Goal: Obtain resource: Obtain resource

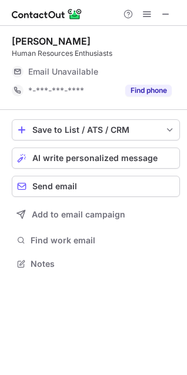
scroll to position [5, 5]
click at [158, 92] on button "Find phone" at bounding box center [148, 91] width 46 height 12
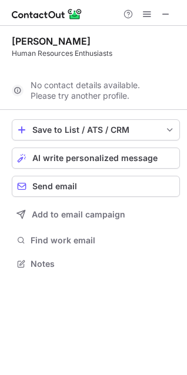
scroll to position [236, 187]
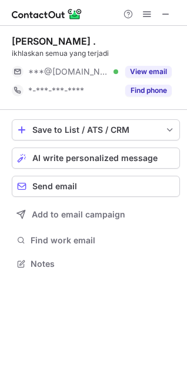
scroll to position [5, 5]
click at [164, 15] on span at bounding box center [165, 13] width 9 height 9
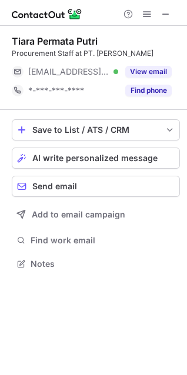
scroll to position [255, 187]
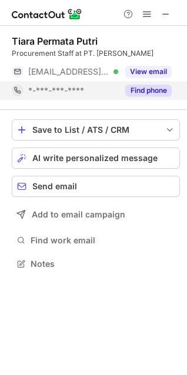
click at [145, 86] on button "Find phone" at bounding box center [148, 91] width 46 height 12
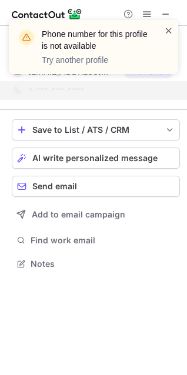
click at [168, 25] on span at bounding box center [168, 31] width 9 height 12
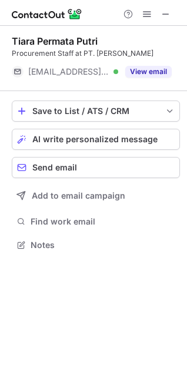
scroll to position [236, 187]
click at [140, 76] on div "Phone number for this profile is not available Try another profile" at bounding box center [93, 51] width 188 height 87
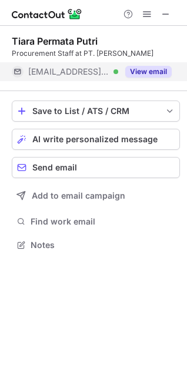
click at [141, 72] on button "View email" at bounding box center [148, 72] width 46 height 12
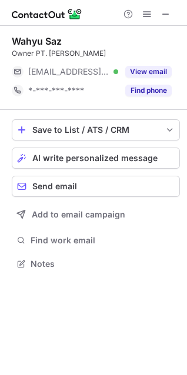
scroll to position [255, 187]
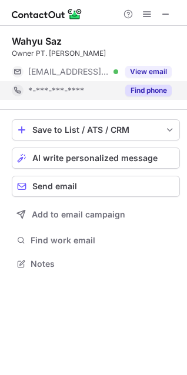
click at [139, 88] on button "Find phone" at bounding box center [148, 91] width 46 height 12
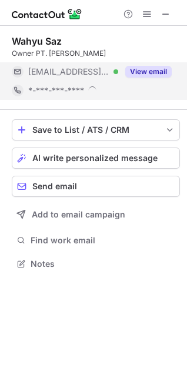
click at [147, 72] on button "View email" at bounding box center [148, 72] width 46 height 12
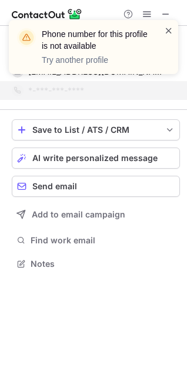
click at [171, 29] on span at bounding box center [168, 31] width 9 height 12
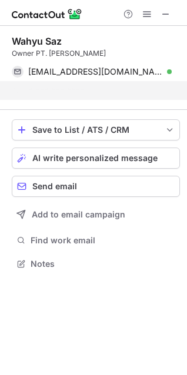
scroll to position [236, 187]
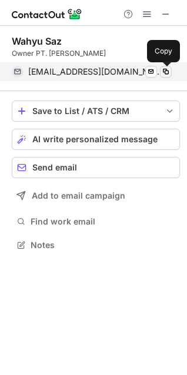
click at [167, 73] on span at bounding box center [165, 71] width 9 height 9
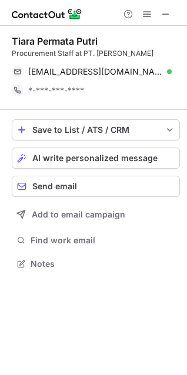
scroll to position [255, 187]
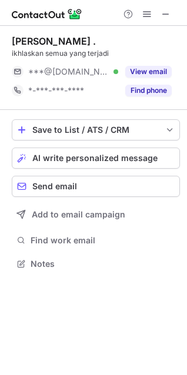
scroll to position [255, 187]
